Goal: Task Accomplishment & Management: Manage account settings

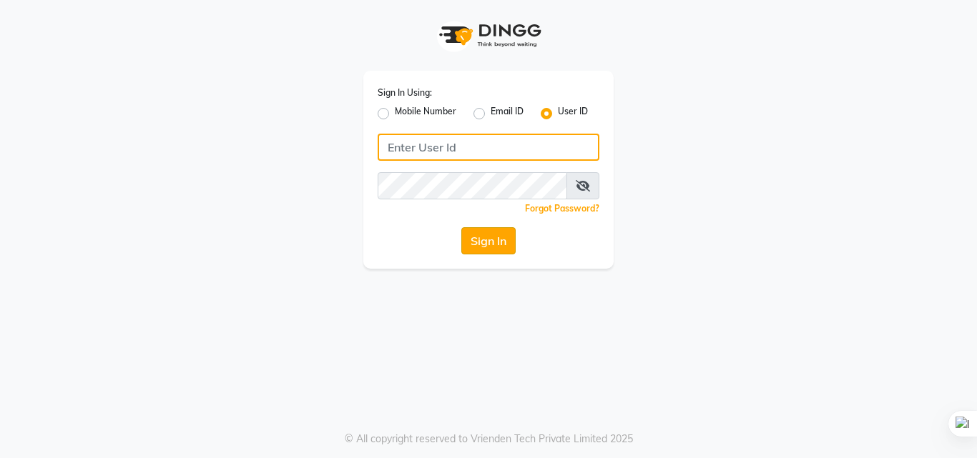
type input "9000066455"
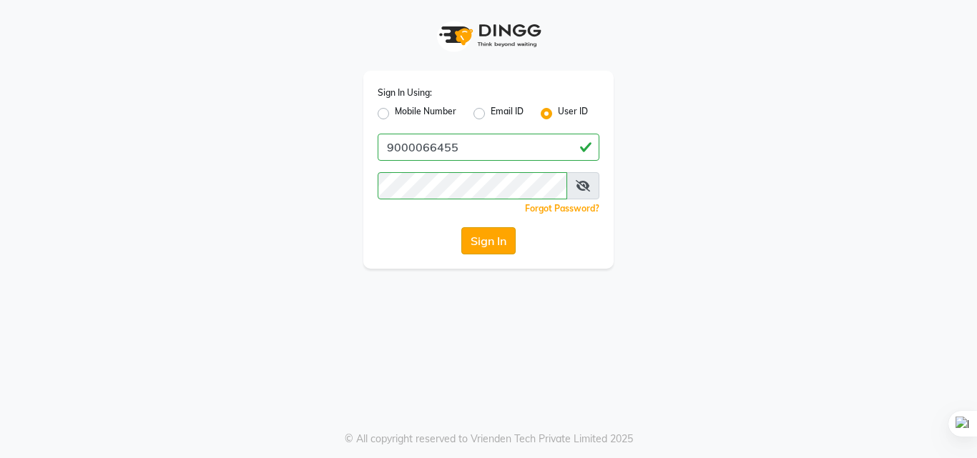
click at [484, 238] on button "Sign In" at bounding box center [488, 240] width 54 height 27
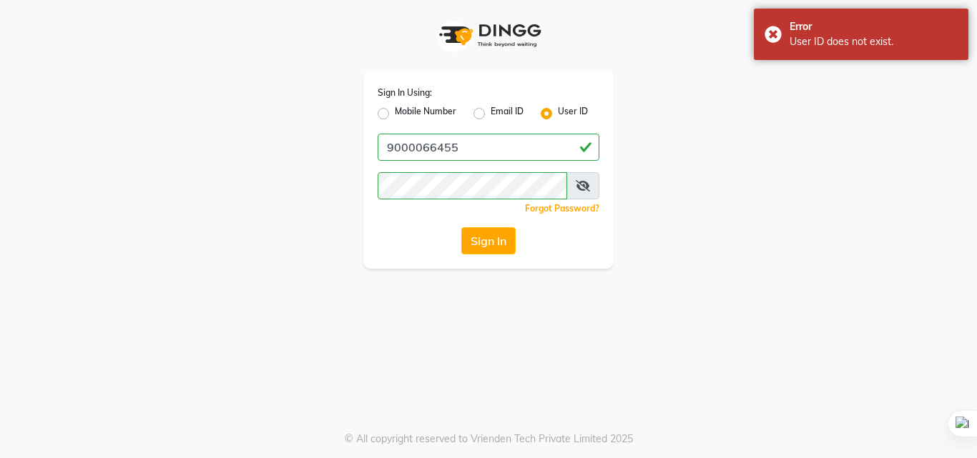
click at [586, 184] on icon at bounding box center [583, 185] width 14 height 11
click at [395, 117] on label "Mobile Number" at bounding box center [425, 113] width 61 height 17
click at [395, 114] on input "Mobile Number" at bounding box center [399, 109] width 9 height 9
radio input "true"
radio input "false"
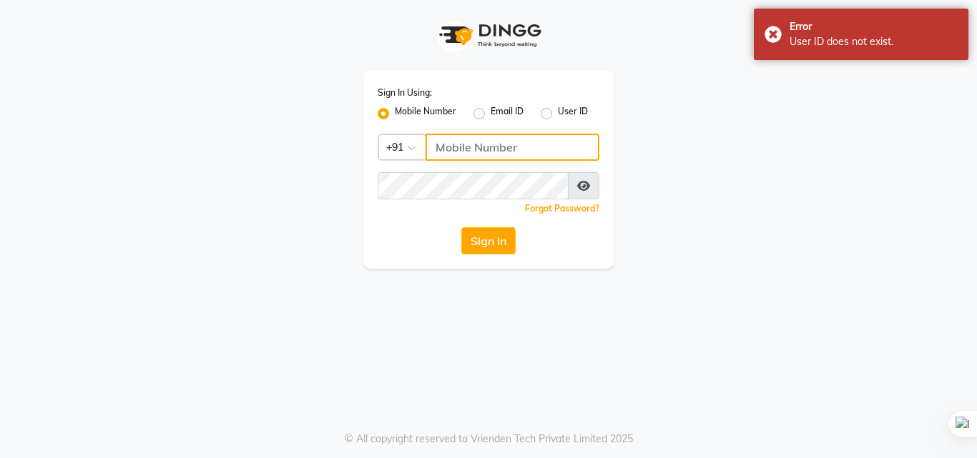
click at [453, 152] on input "Username" at bounding box center [512, 147] width 174 height 27
type input "6309731010"
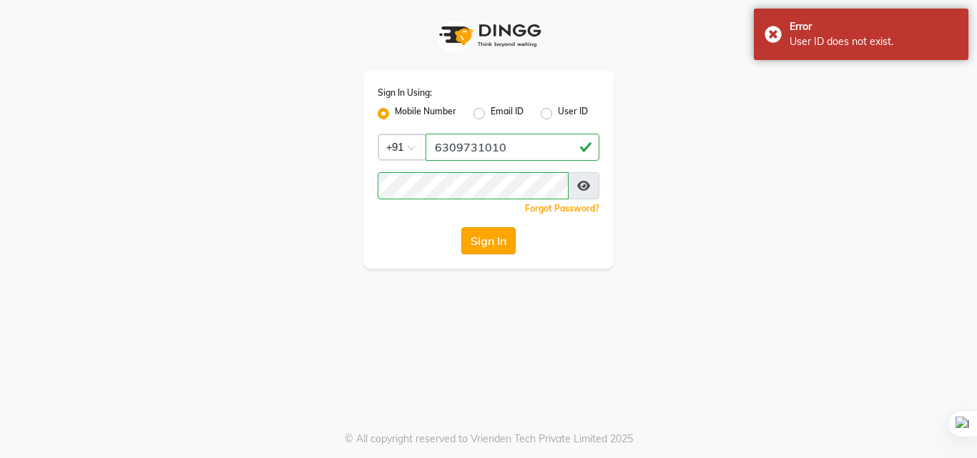
click at [509, 240] on button "Sign In" at bounding box center [488, 240] width 54 height 27
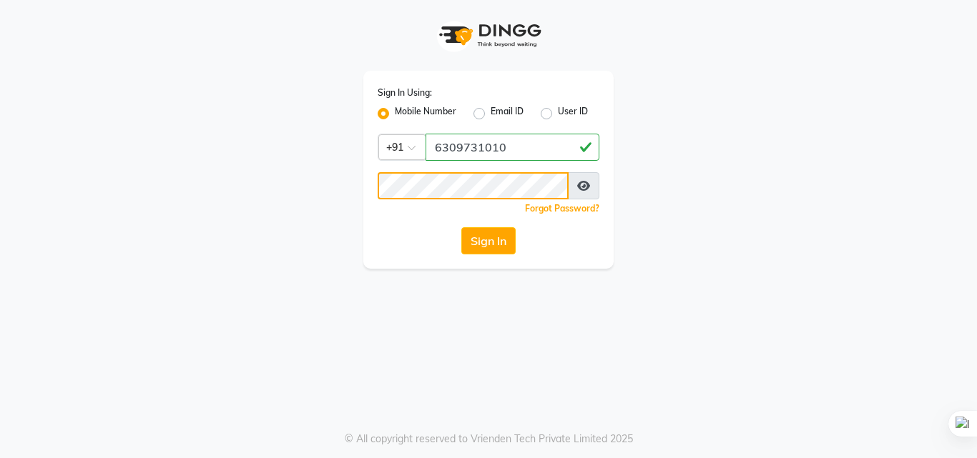
click at [461, 227] on button "Sign In" at bounding box center [488, 240] width 54 height 27
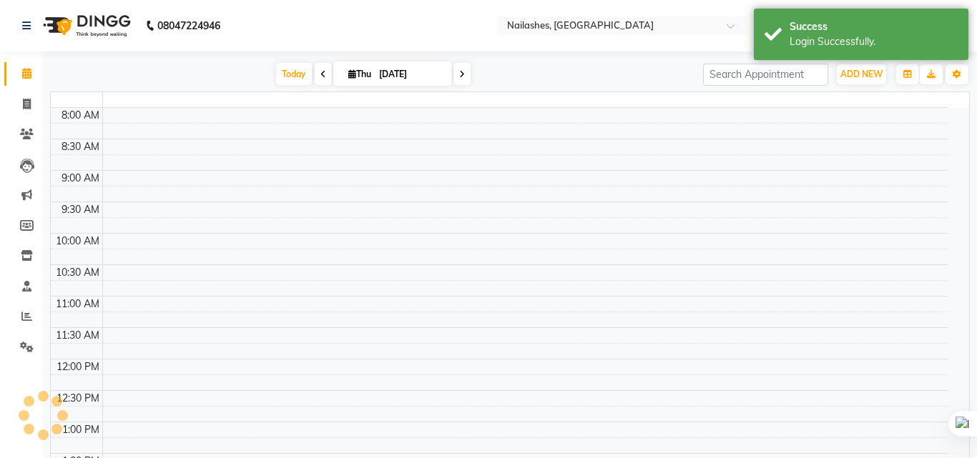
select select "en"
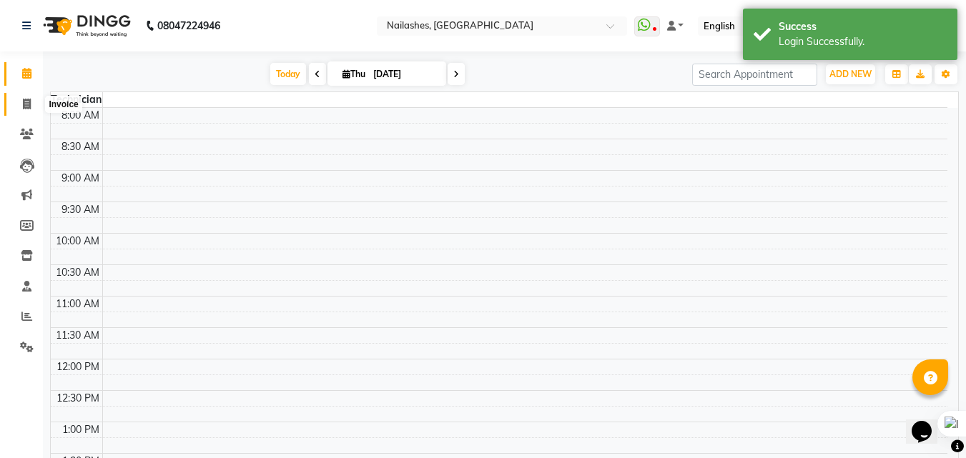
click at [32, 103] on span at bounding box center [26, 105] width 25 height 16
select select "5759"
select select "service"
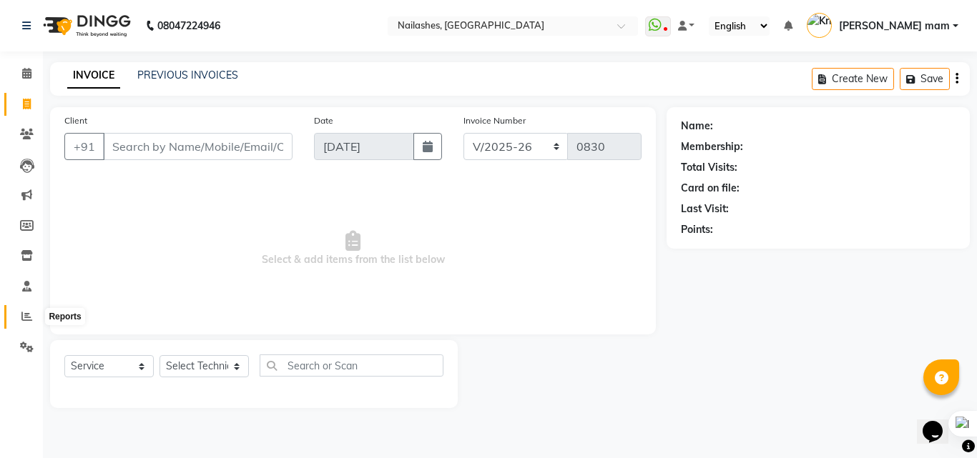
click at [19, 323] on span at bounding box center [26, 317] width 25 height 16
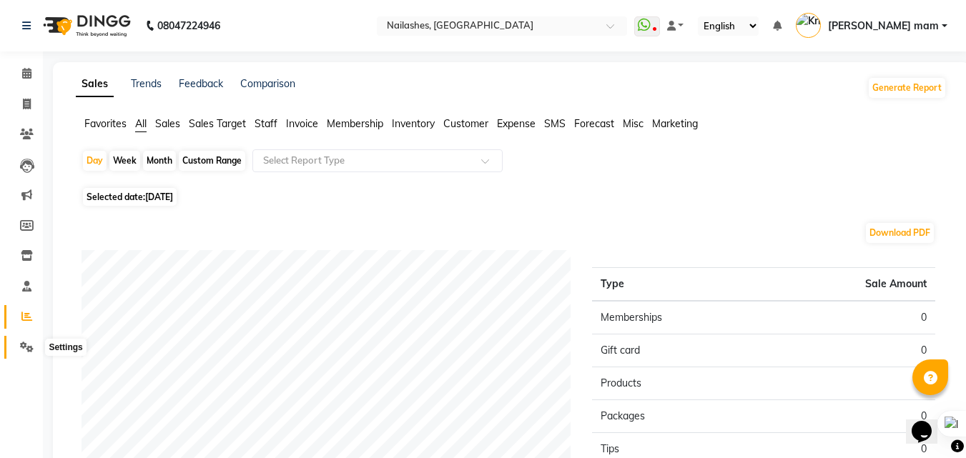
click at [32, 351] on icon at bounding box center [27, 347] width 14 height 11
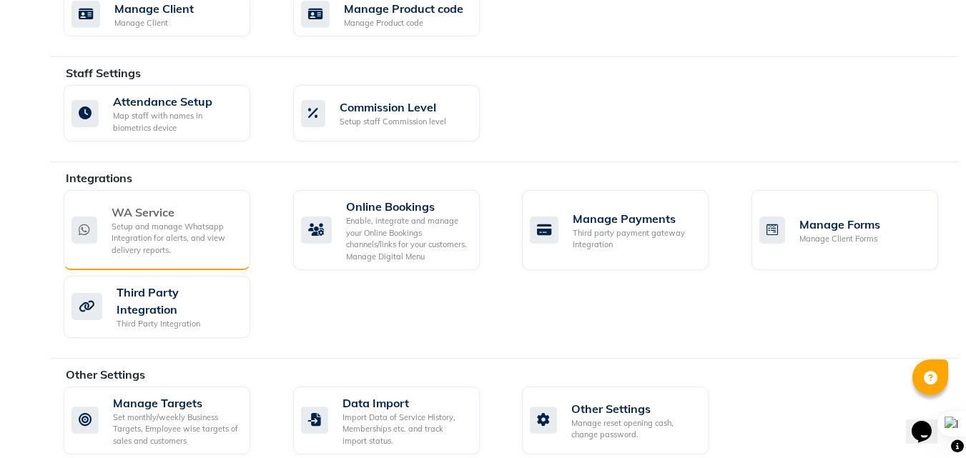
scroll to position [751, 0]
click at [190, 237] on div "Setup and manage Whatsapp Integration for alerts, and view delivery reports." at bounding box center [175, 240] width 127 height 36
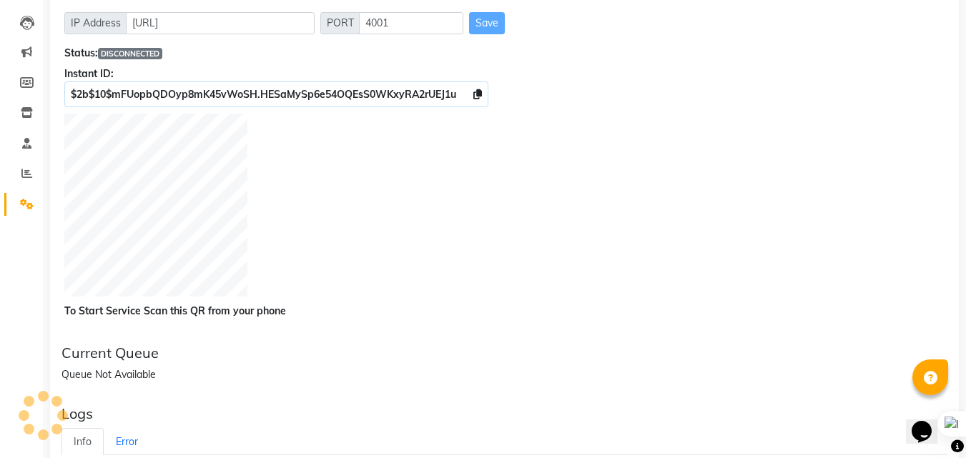
scroll to position [71, 0]
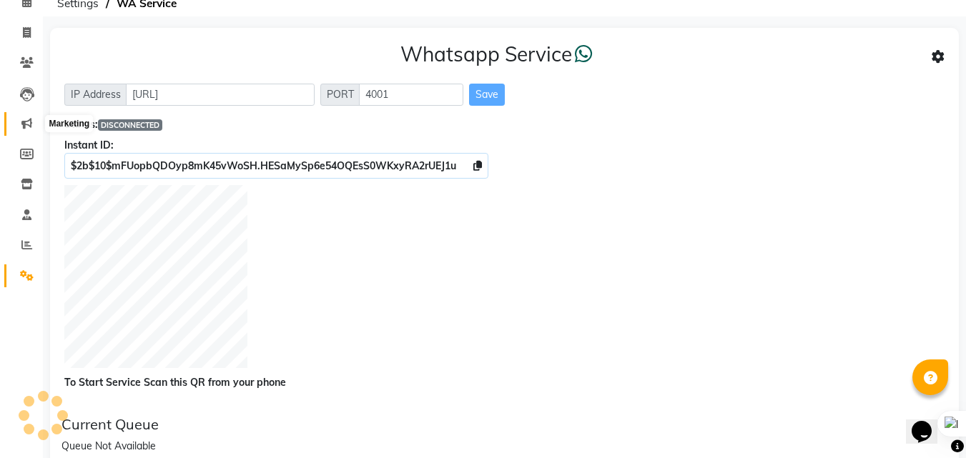
click at [26, 124] on icon at bounding box center [26, 123] width 11 height 11
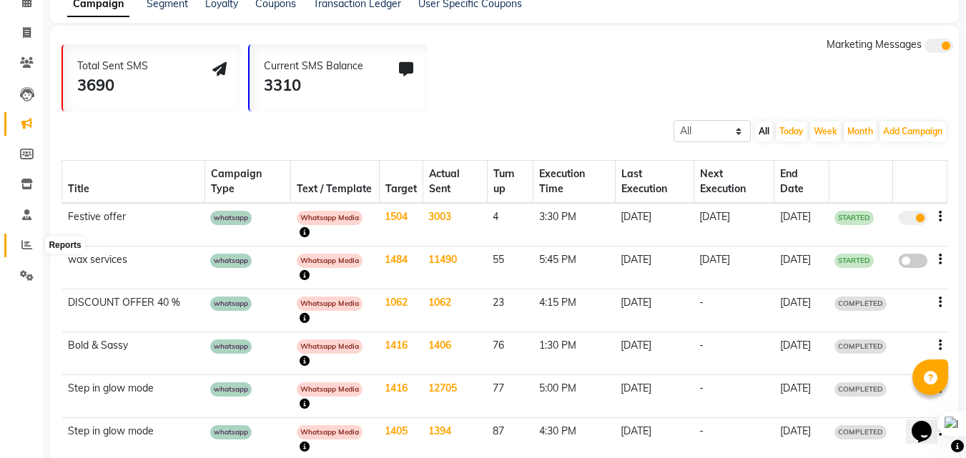
click at [21, 245] on span at bounding box center [26, 245] width 25 height 16
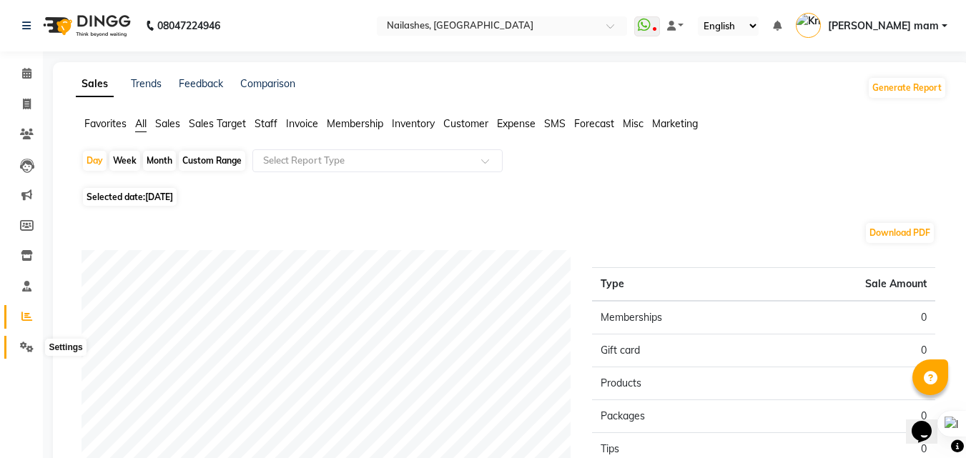
click at [29, 350] on icon at bounding box center [27, 347] width 14 height 11
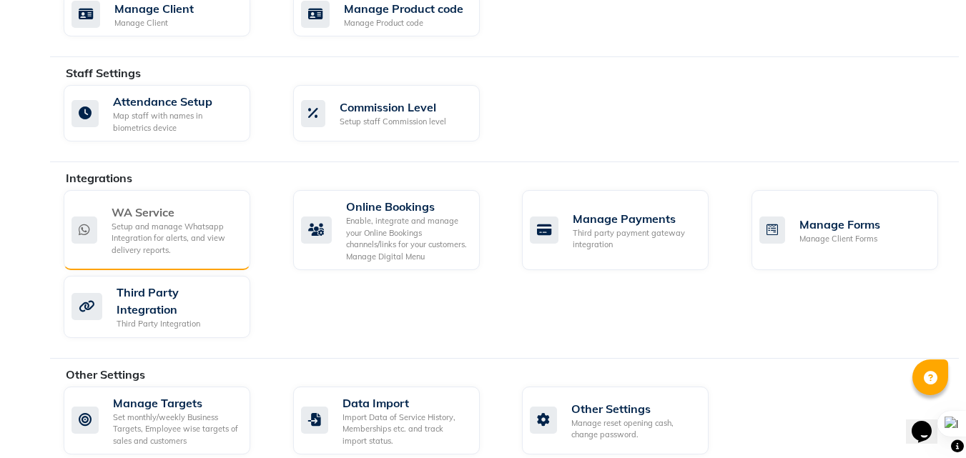
scroll to position [751, 0]
click at [157, 222] on div "Setup and manage Whatsapp Integration for alerts, and view delivery reports." at bounding box center [175, 240] width 127 height 36
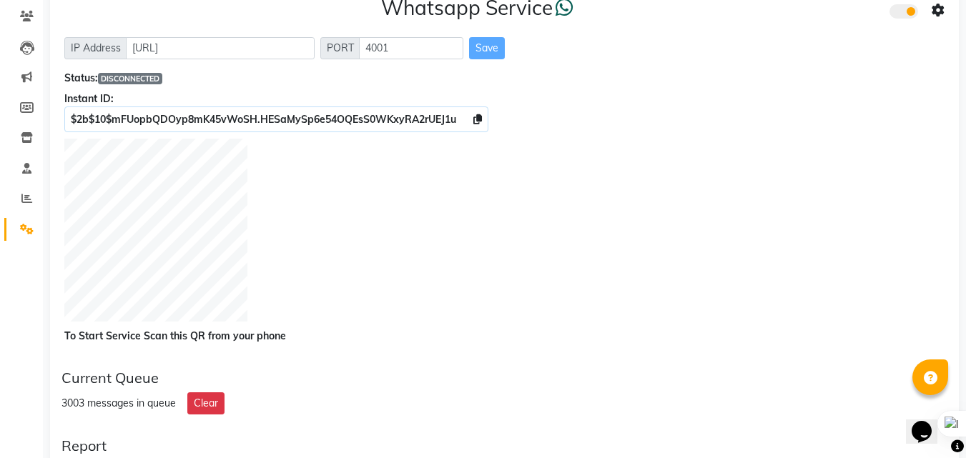
scroll to position [143, 0]
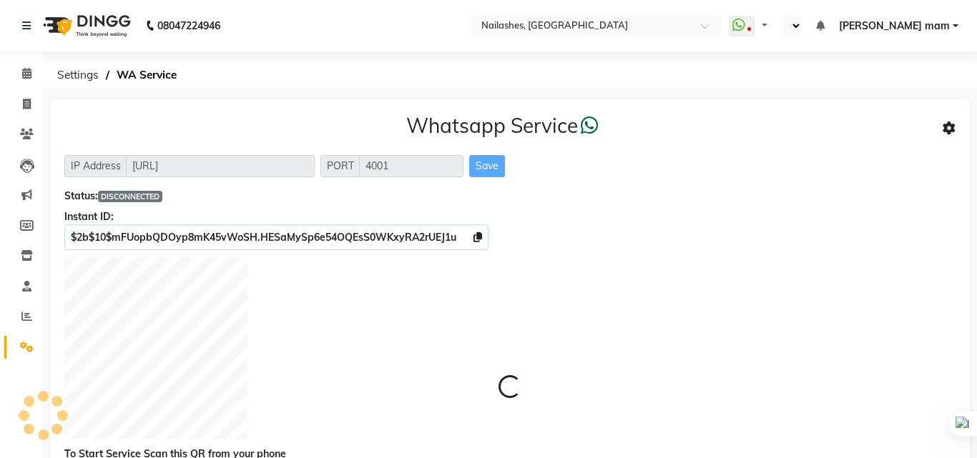
select select "en"
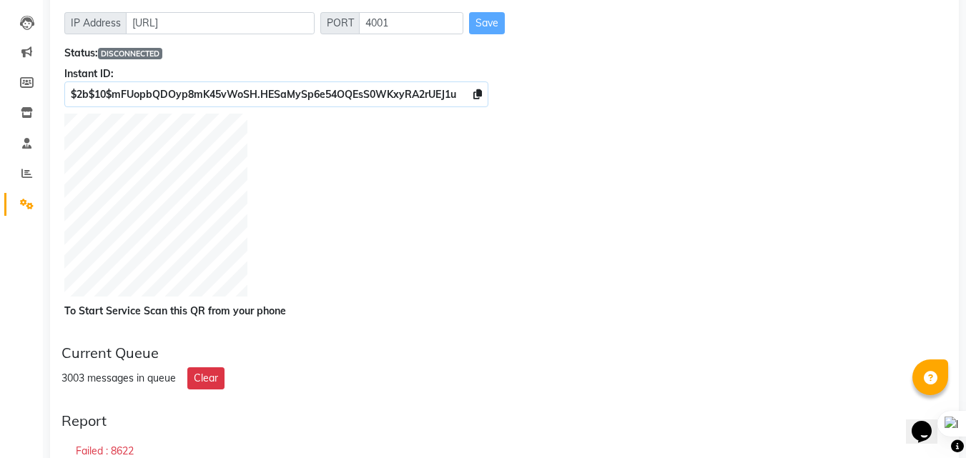
scroll to position [71, 0]
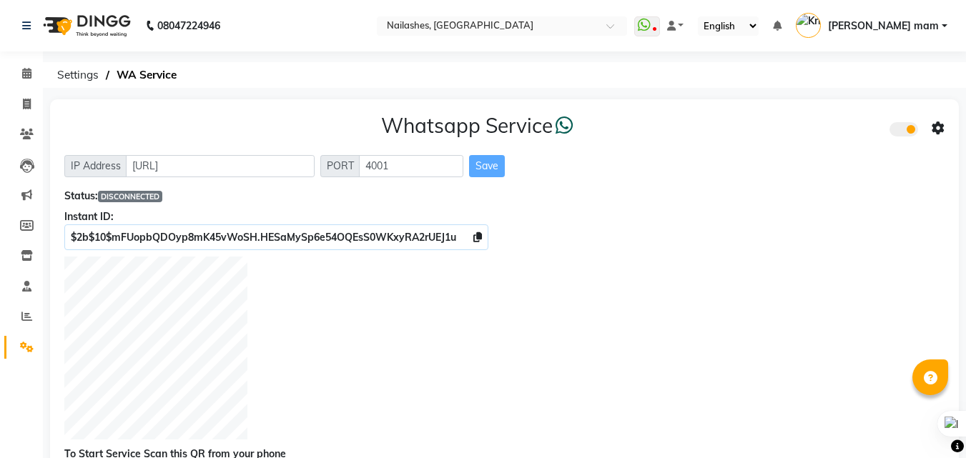
click at [908, 127] on span at bounding box center [903, 129] width 29 height 14
click at [900, 132] on input "checkbox" at bounding box center [900, 132] width 0 height 0
click at [897, 129] on span at bounding box center [903, 129] width 29 height 14
click at [900, 132] on input "checkbox" at bounding box center [900, 132] width 0 height 0
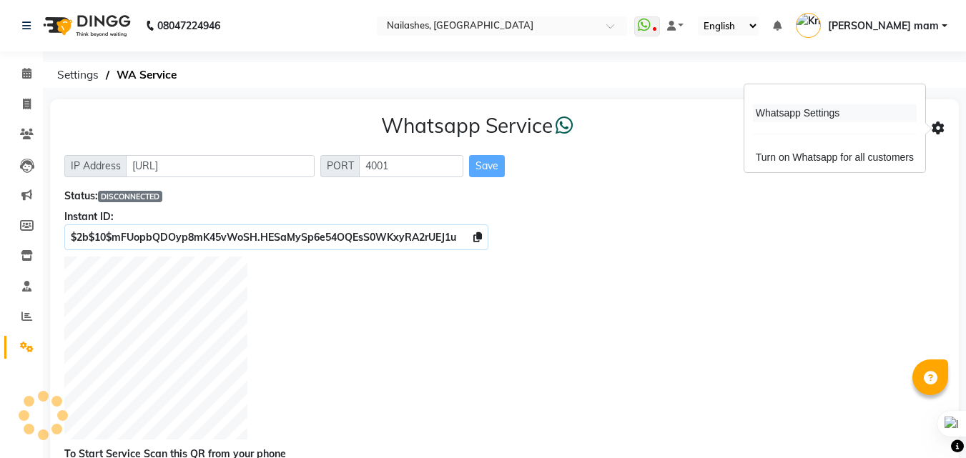
click at [811, 115] on div "Whatsapp Settings" at bounding box center [835, 113] width 164 height 18
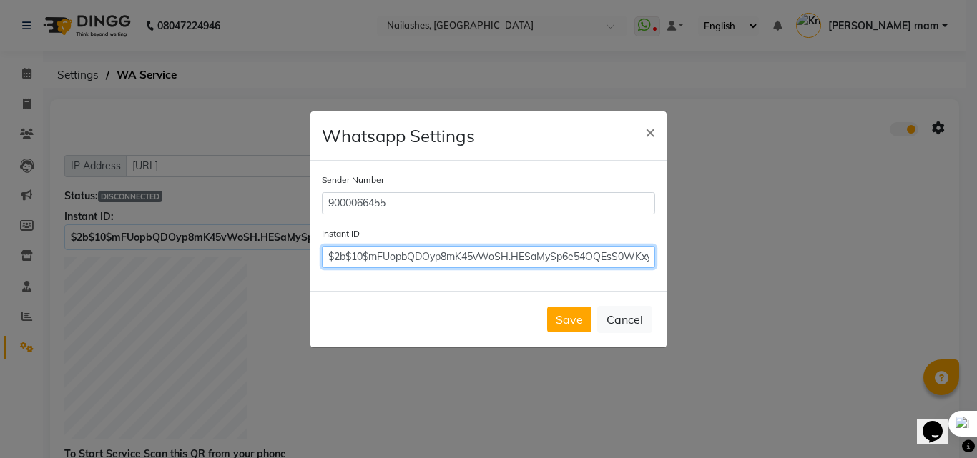
click at [492, 257] on input "$2b$10$mFUopbQDOyp8mK45vWoSH.HESaMySp6e54OQEsS0WKxyRA2rUEJ1u" at bounding box center [488, 257] width 333 height 22
click at [494, 255] on input "$2b$10$mFUopbQDOyp8mK45vWoSH.HESaMySp6e54OQEsS0WKxyRA2rUEJ1u" at bounding box center [488, 257] width 333 height 22
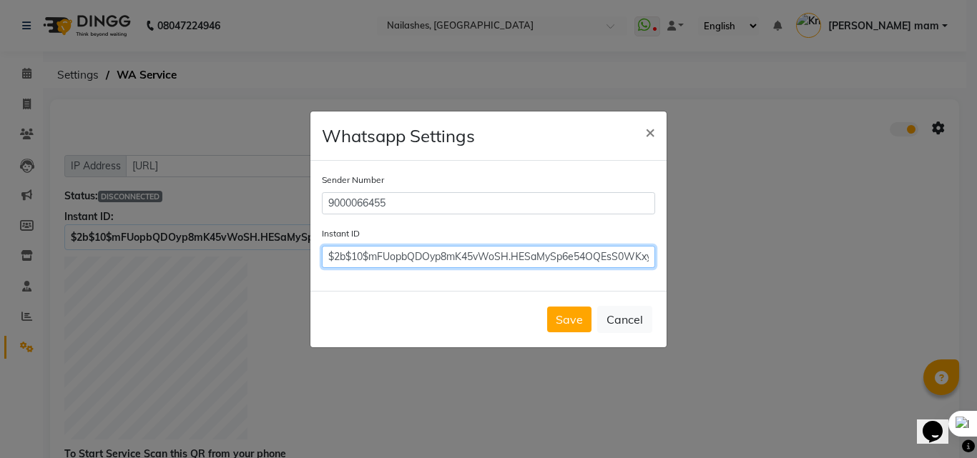
click at [496, 252] on input "$2b$10$mFUopbQDOyp8mK45vWoSH.HESaMySp6e54OQEsS0WKxyRA2rUEJ1u" at bounding box center [488, 257] width 333 height 22
click at [497, 252] on input "$2b$10$mFUopbQDOyp8mK45vWoSH.HESaMySp6e54OQEsS0WKxyRA2rUEJ1u" at bounding box center [488, 257] width 333 height 22
paste input "$2b$10$mFUopbQDOyp8mK45vWoSH.HESaMySp6e54OQEsS0WKxyRA2rUEJ1u"
type input "$2b$10$mFUopbQDOyp8mK45vWoSH.HESaMySp6e54OQEsS0WKxyRA2rUEJ1u"
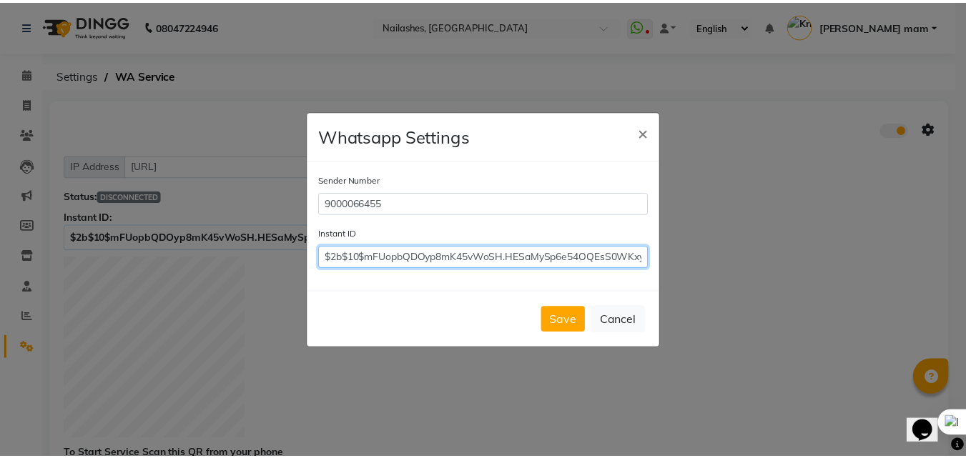
scroll to position [0, 60]
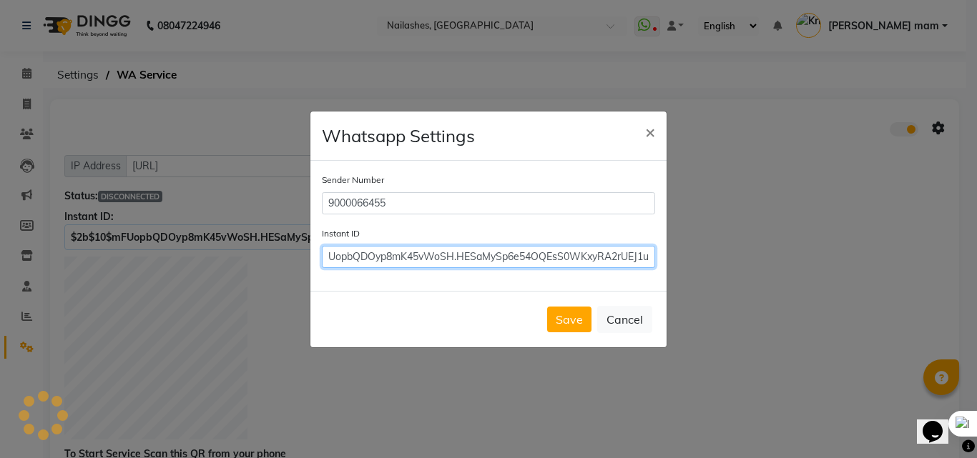
click at [547, 307] on button "Save" at bounding box center [569, 320] width 44 height 26
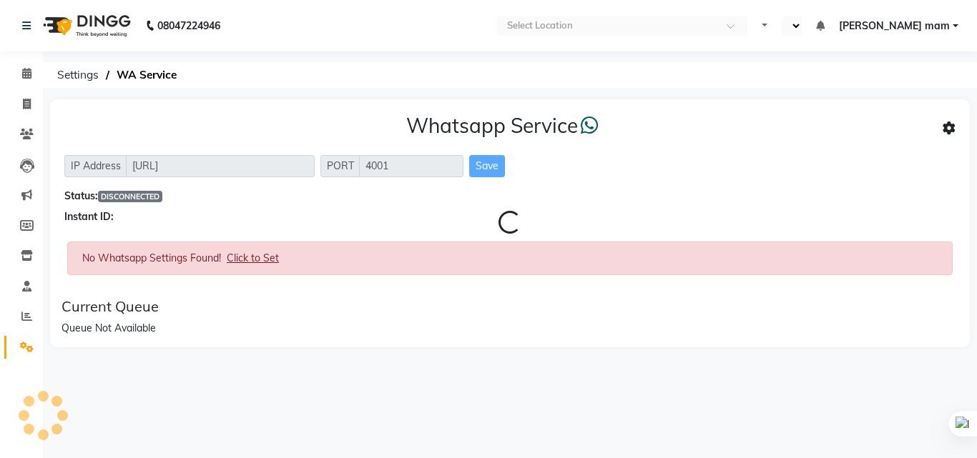
select select "en"
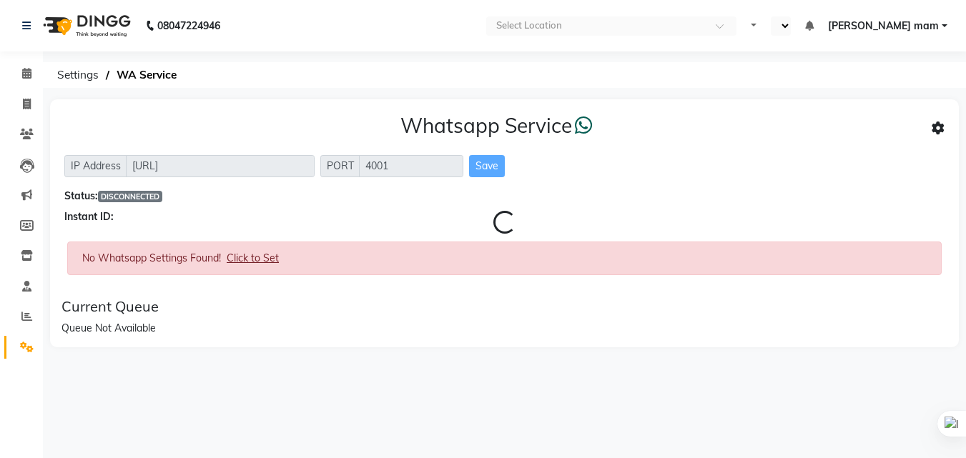
select select "en"
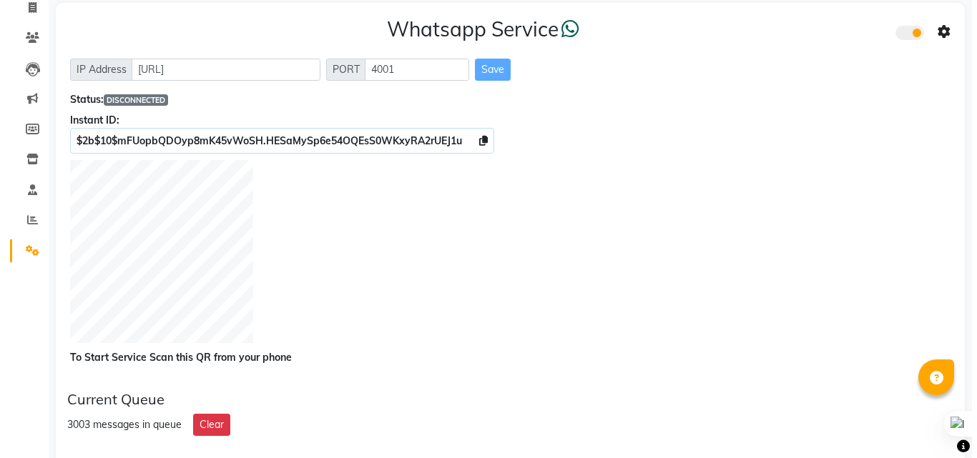
scroll to position [71, 0]
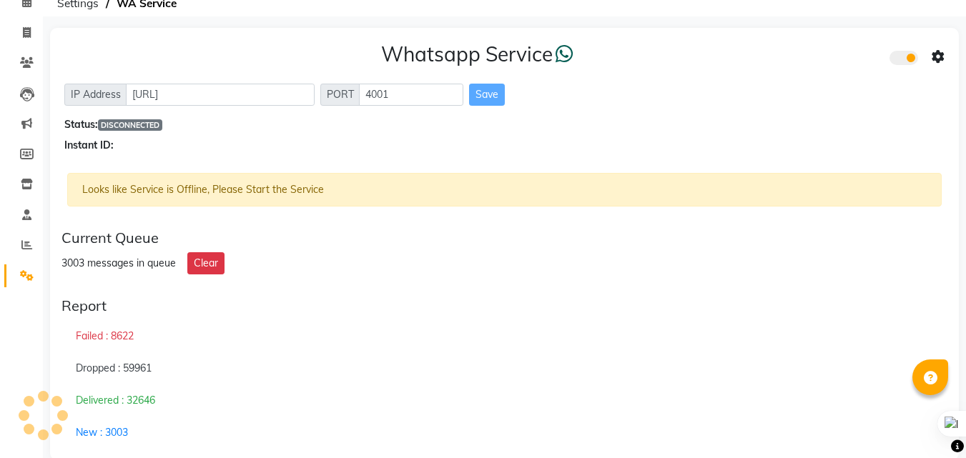
click at [655, 400] on div "Delivered : 32646" at bounding box center [504, 401] width 886 height 33
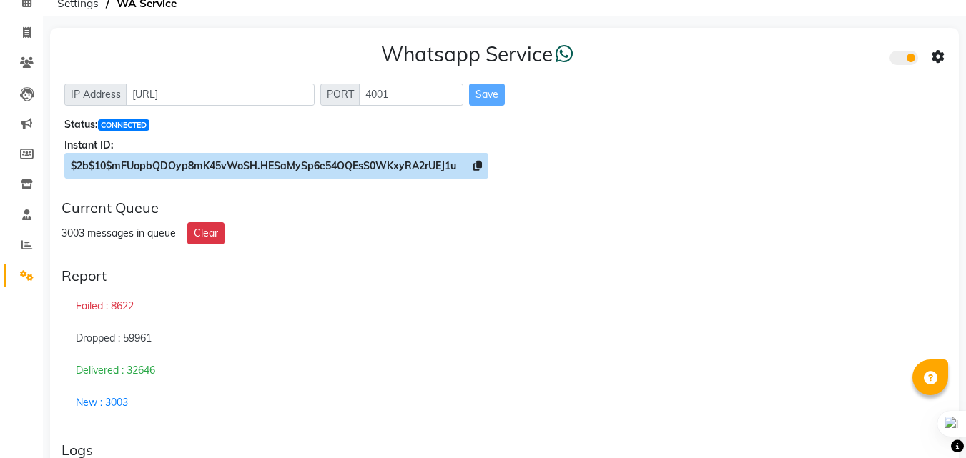
click at [485, 160] on span "$2b$10$mFUopbQDOyp8mK45vWoSH.HESaMySp6e54OQEsS0WKxyRA2rUEJ1u" at bounding box center [276, 166] width 424 height 26
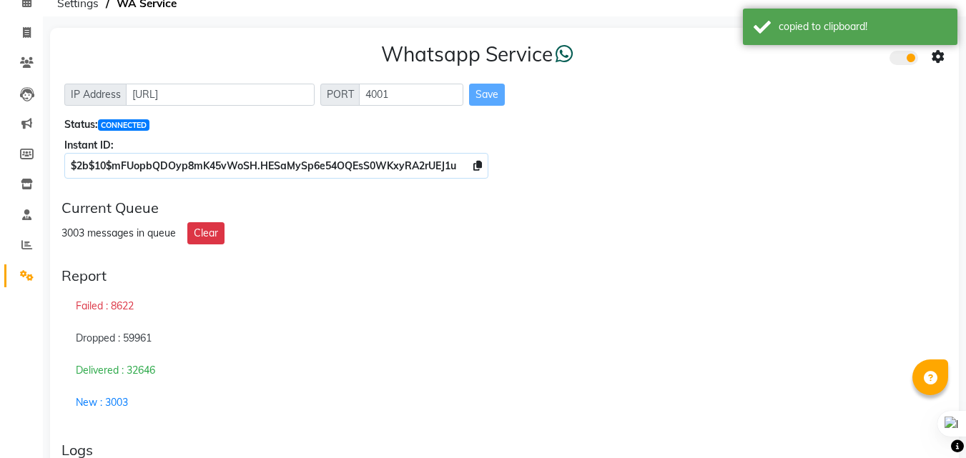
click at [934, 60] on icon at bounding box center [938, 57] width 13 height 13
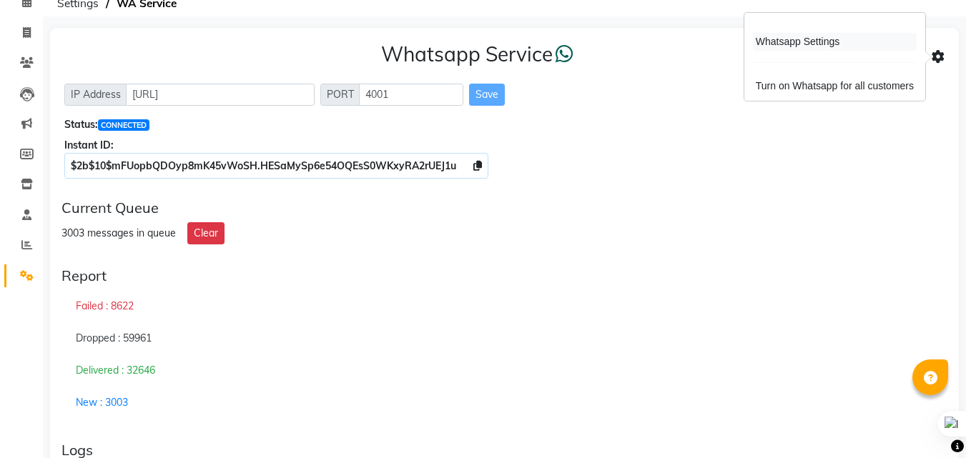
click at [804, 42] on div "Whatsapp Settings" at bounding box center [835, 42] width 164 height 18
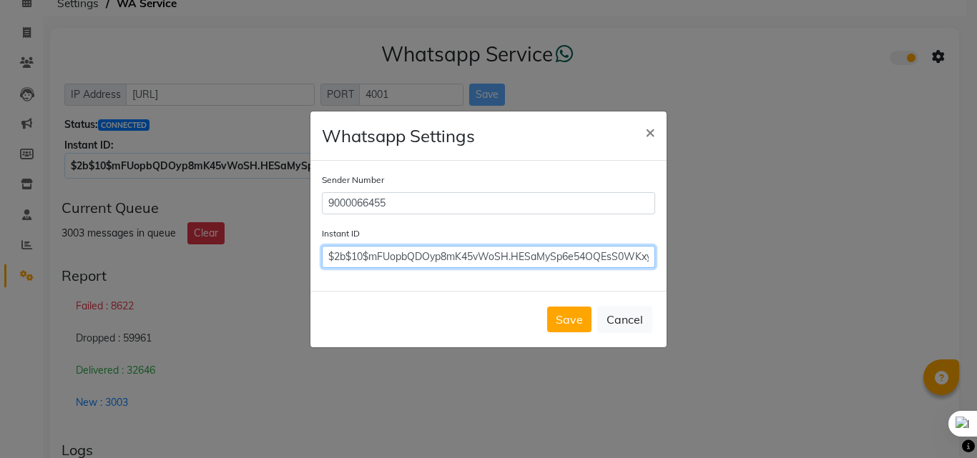
click at [584, 257] on input "$2b$10$mFUopbQDOyp8mK45vWoSH.HESaMySp6e54OQEsS0WKxyRA2rUEJ1u" at bounding box center [488, 257] width 333 height 22
paste input "$2b$10$mFUopbQDOyp8mK45vWoSH.HESaMySp6e54OQEsS0WKxyRA2rUEJ1u"
type input "$2b$10$mFUopbQDOyp8mK45vWoSH.HESaMySp6e54OQEsS0WKxyRA2rUEJ1u"
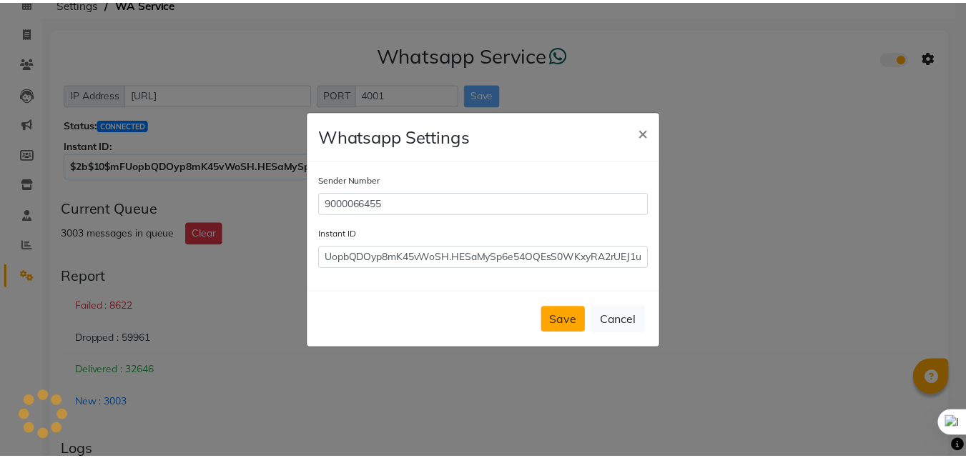
scroll to position [0, 0]
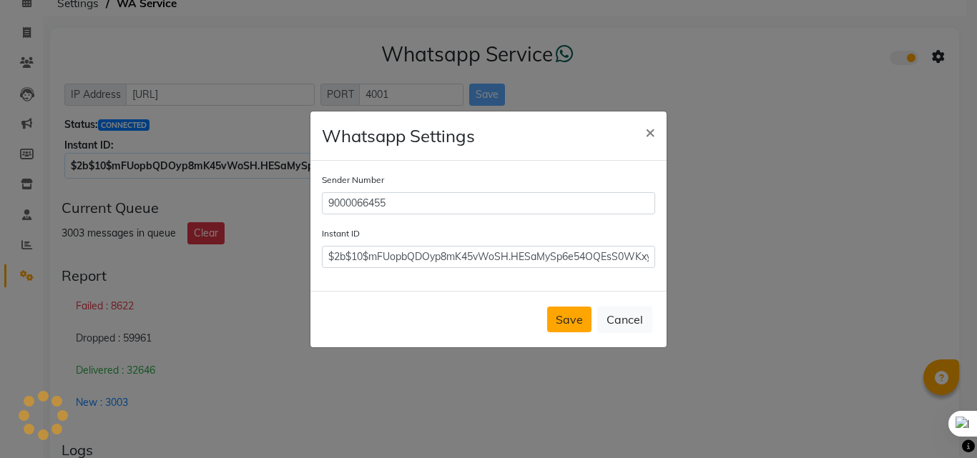
click at [579, 323] on button "Save" at bounding box center [569, 320] width 44 height 26
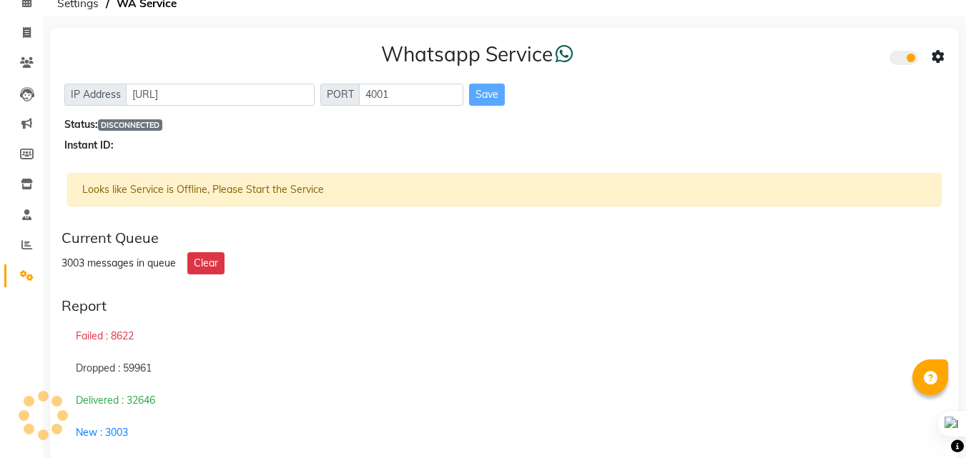
click at [861, 191] on div "Looks like Service is Offline, Please Start the Service" at bounding box center [504, 190] width 874 height 34
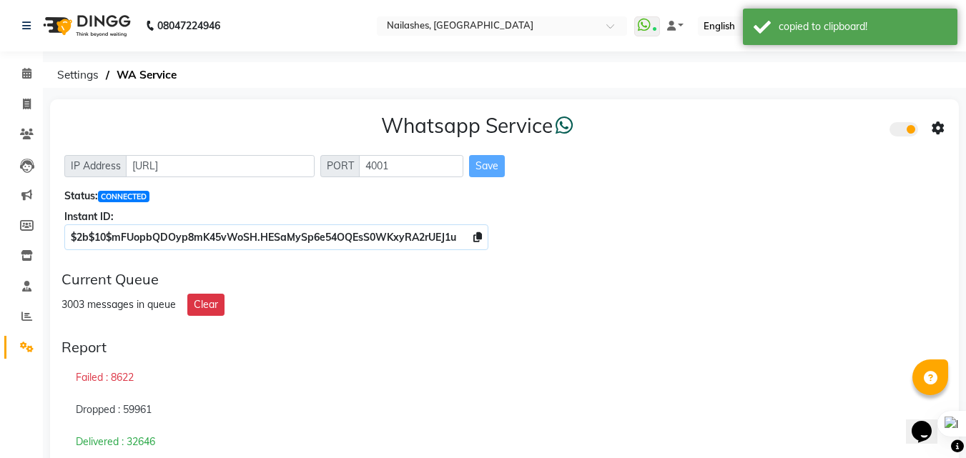
click at [939, 130] on icon at bounding box center [938, 128] width 13 height 13
click at [783, 116] on div "Whatsapp Settings" at bounding box center [835, 113] width 164 height 18
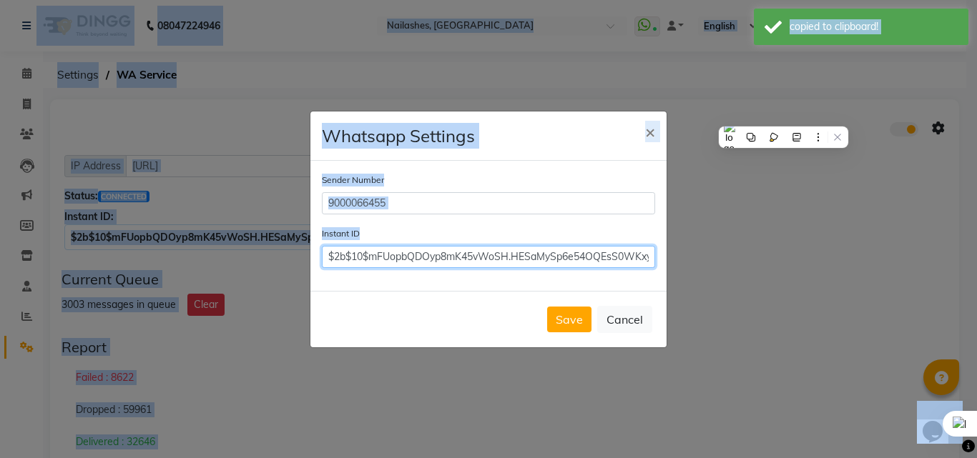
click at [528, 257] on input "$2b$10$mFUopbQDOyp8mK45vWoSH.HESaMySp6e54OQEsS0WKxyRA2rUEJ1u" at bounding box center [488, 257] width 333 height 22
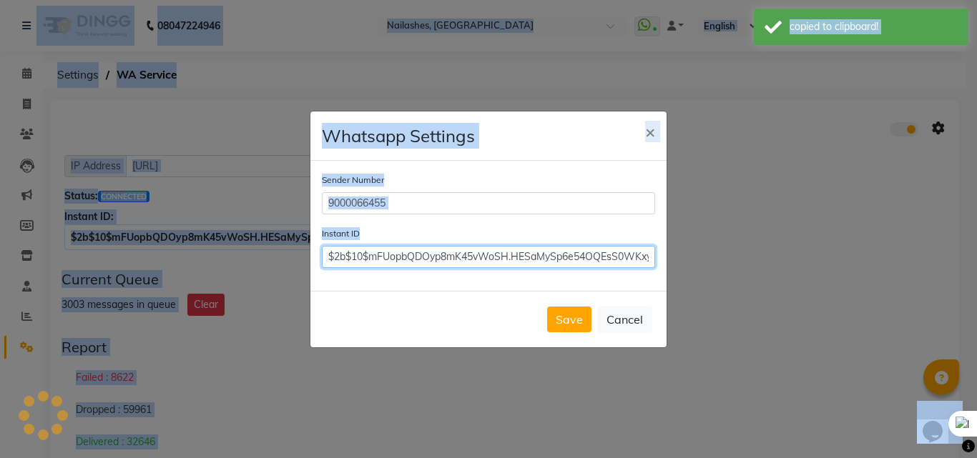
click at [528, 257] on input "$2b$10$mFUopbQDOyp8mK45vWoSH.HESaMySp6e54OQEsS0WKxyRA2rUEJ1u" at bounding box center [488, 257] width 333 height 22
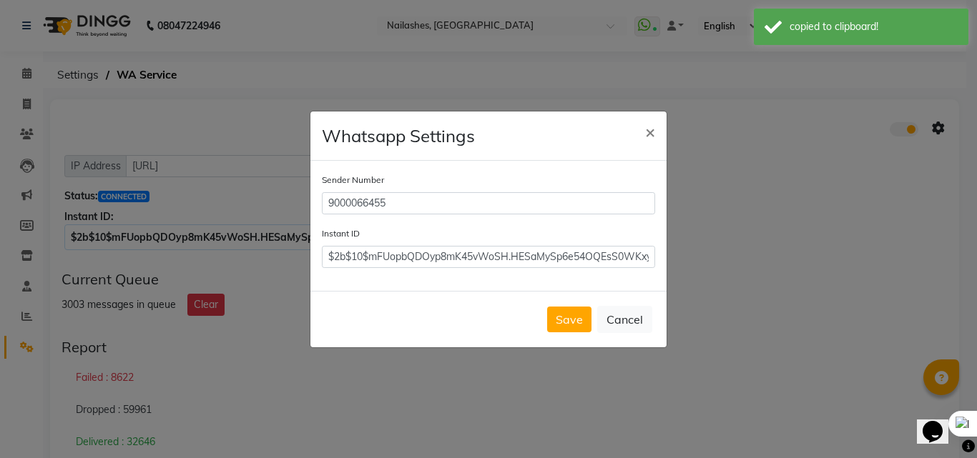
click at [488, 275] on div "Sender Number 9000066455 Instant ID $2b$10$mFUopbQDOyp8mK45vWoSH.HESaMySp6e54OQ…" at bounding box center [488, 226] width 356 height 130
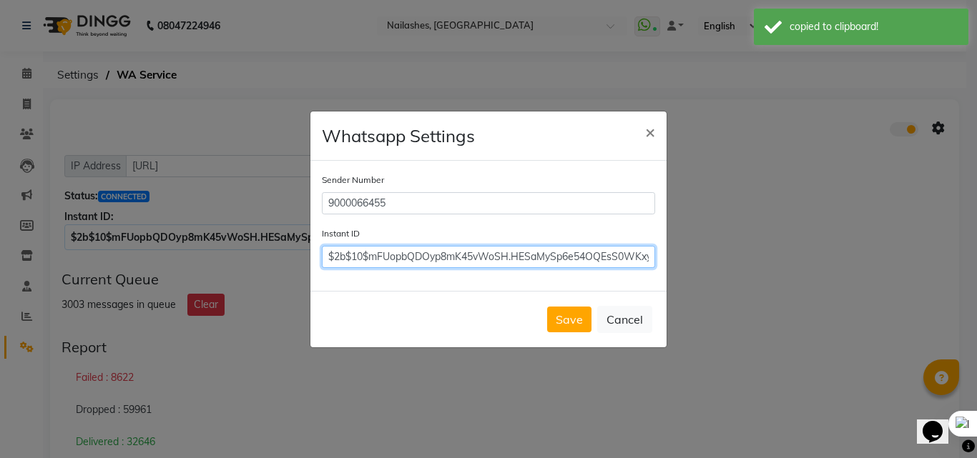
click at [487, 259] on input "$2b$10$mFUopbQDOyp8mK45vWoSH.HESaMySp6e54OQEsS0WKxyRA2rUEJ1u" at bounding box center [488, 257] width 333 height 22
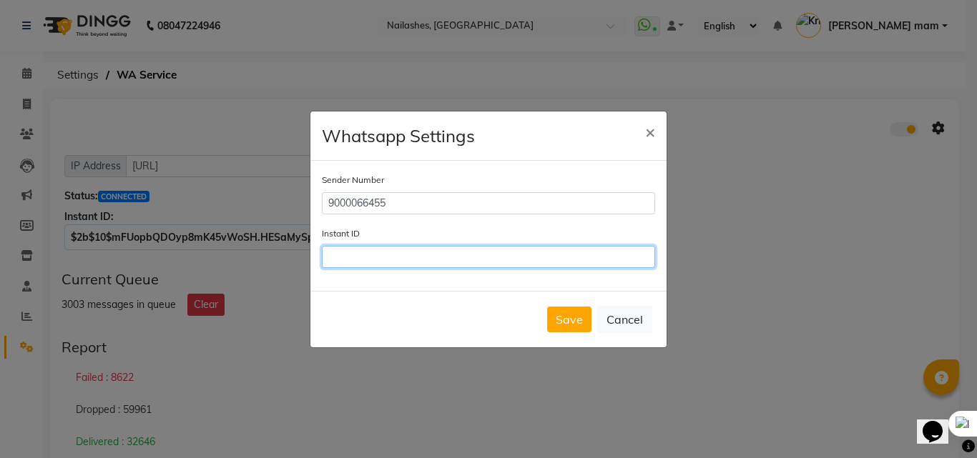
paste input "$2b$10$mFUopbQDOyp8mK45vWoSH.HESaMySp6e54OQEsS0WKxyRA2rUEJ1u"
type input "$2b$10$mFUopbQDOyp8mK45vWoSH.HESaMySp6e54OQEsS0WKxyRA2rUEJ1u"
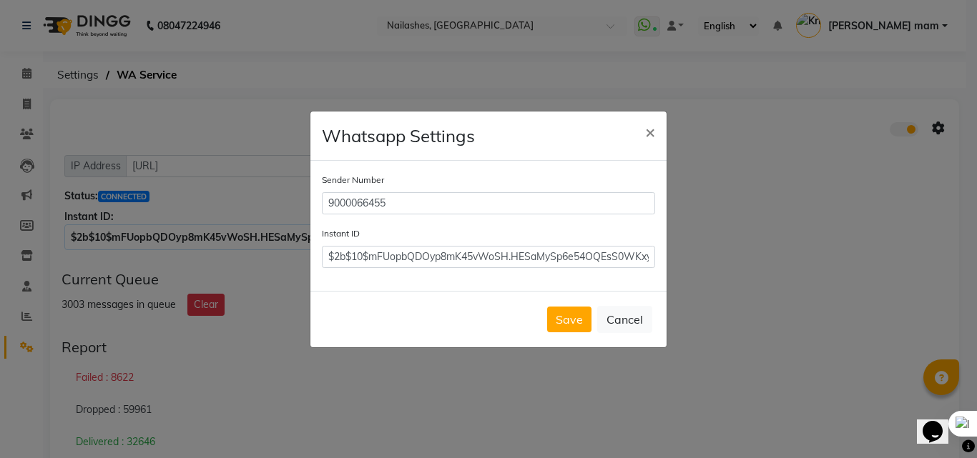
click at [568, 333] on div "Save Cancel" at bounding box center [488, 319] width 356 height 56
click at [569, 321] on button "Save" at bounding box center [569, 320] width 44 height 26
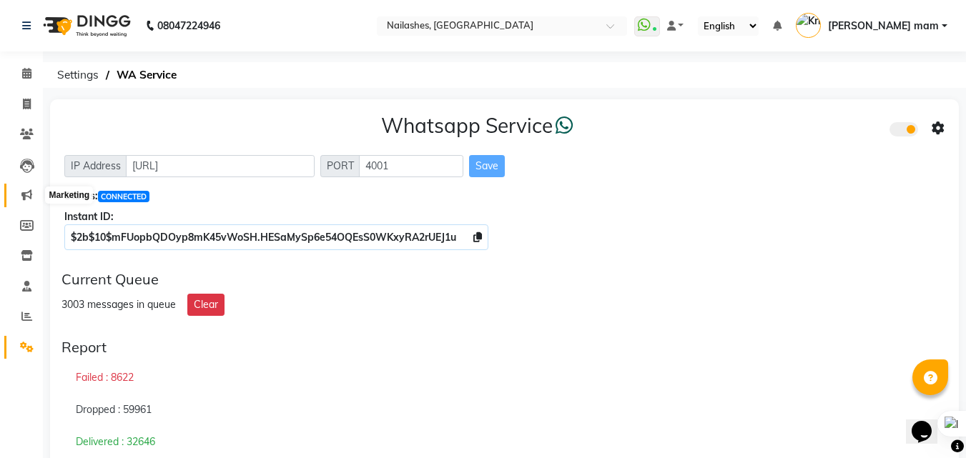
click at [28, 193] on icon at bounding box center [26, 194] width 11 height 11
